Goal: Browse casually

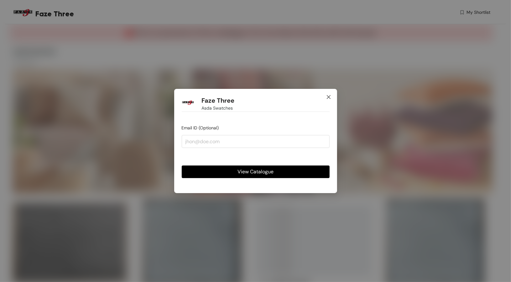
click at [325, 96] on span "Close" at bounding box center [328, 97] width 17 height 17
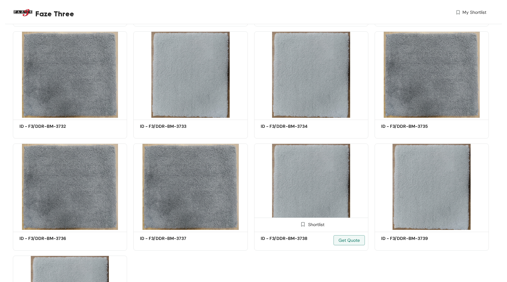
scroll to position [603, 0]
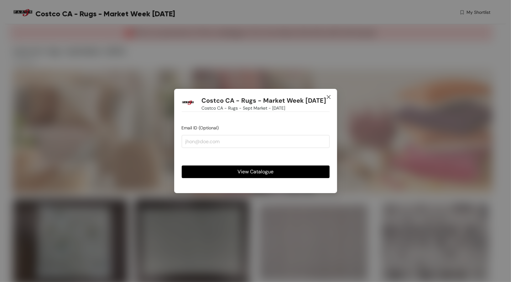
click at [330, 99] on icon "close" at bounding box center [329, 97] width 4 height 4
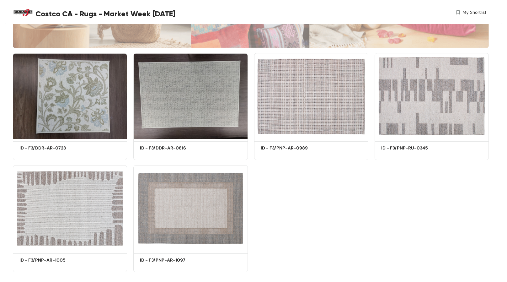
scroll to position [155, 0]
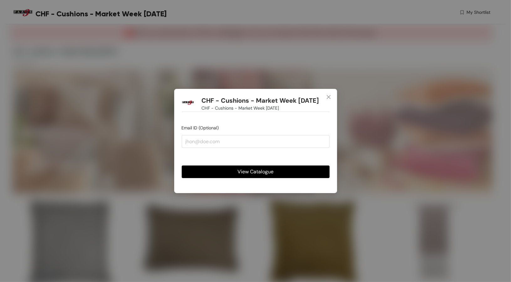
click at [256, 170] on span "View Catalogue" at bounding box center [256, 171] width 36 height 8
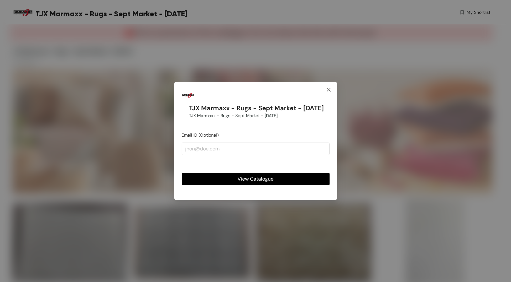
click at [326, 83] on span "Close" at bounding box center [328, 90] width 17 height 17
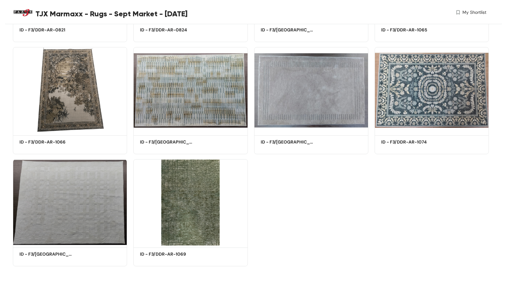
scroll to position [267, 0]
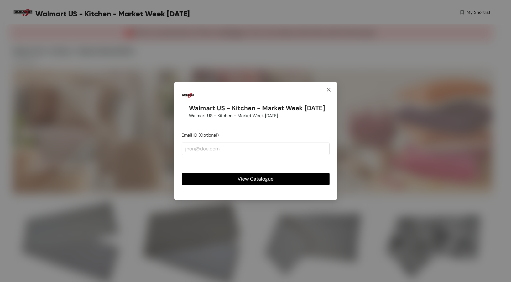
click at [327, 87] on span "Close" at bounding box center [328, 90] width 17 height 17
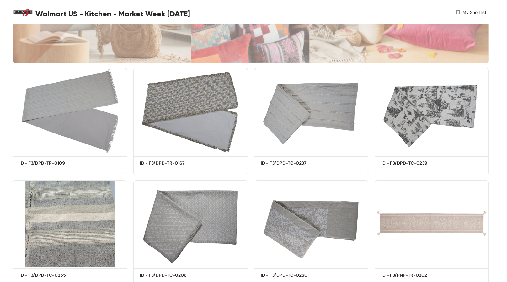
scroll to position [188, 0]
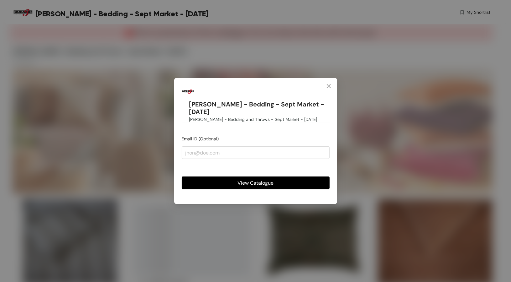
click at [329, 88] on icon "close" at bounding box center [329, 86] width 4 height 4
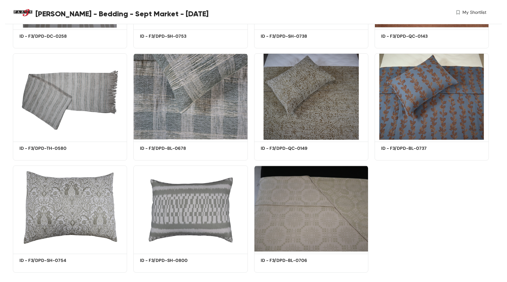
scroll to position [267, 0]
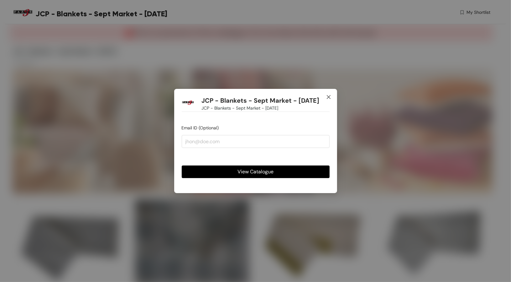
click at [328, 98] on icon "close" at bounding box center [328, 96] width 5 height 5
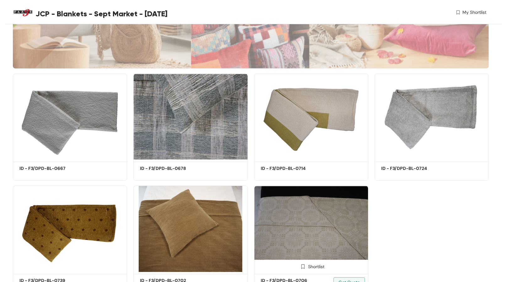
scroll to position [125, 0]
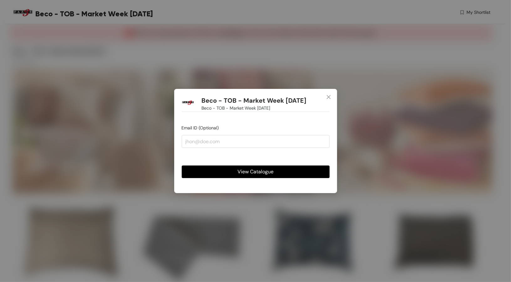
click at [239, 172] on span "View Catalogue" at bounding box center [256, 171] width 36 height 8
